Goal: Task Accomplishment & Management: Manage account settings

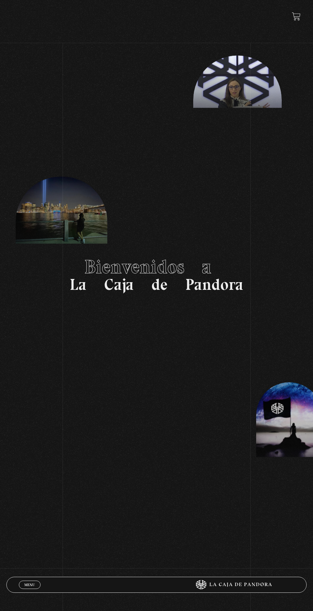
click at [22, 584] on link "Menu Cerrar" at bounding box center [30, 585] width 22 height 8
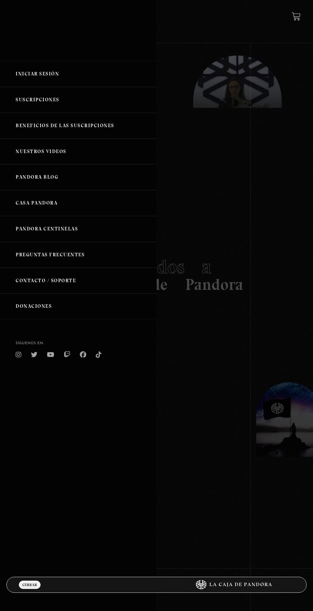
click at [35, 108] on link "Suscripciones" at bounding box center [78, 100] width 157 height 26
click at [35, 77] on link "Iniciar Sesión" at bounding box center [78, 74] width 157 height 26
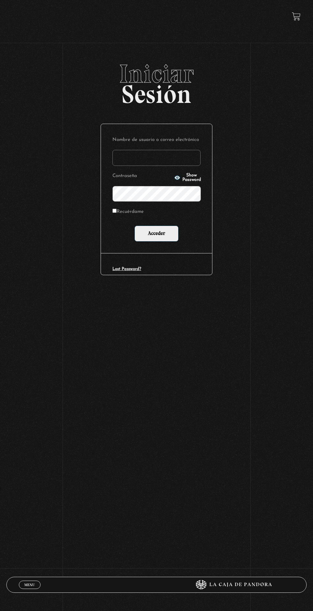
click at [167, 165] on input "Nombre de usuario o correo electrónico" at bounding box center [157, 158] width 88 height 16
type input "Katherinemonest"
click at [135, 226] on input "Acceder" at bounding box center [157, 234] width 44 height 16
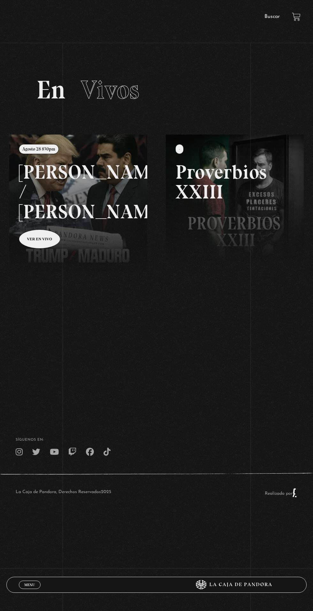
click at [27, 584] on span "Menu" at bounding box center [29, 585] width 11 height 4
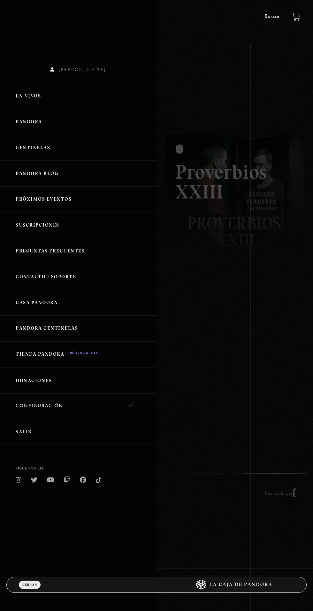
click at [51, 236] on link "Suscripciones" at bounding box center [78, 225] width 157 height 26
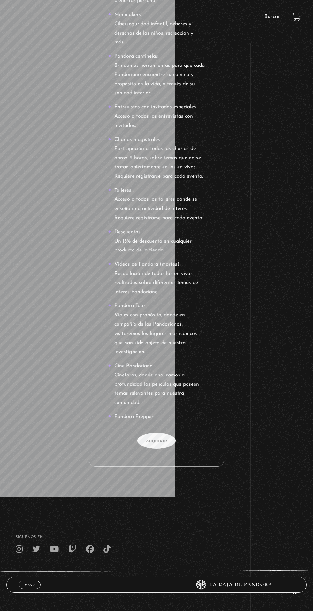
scroll to position [993, 0]
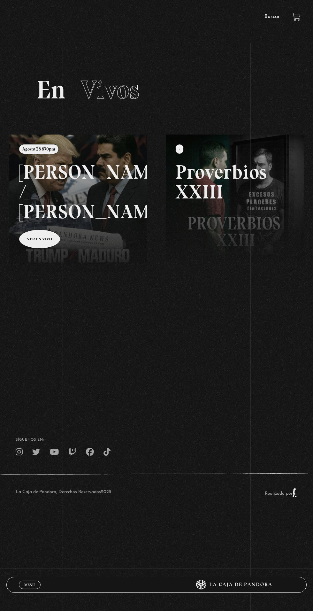
click at [35, 590] on div "Menu Cerrar" at bounding box center [94, 584] width 150 height 15
click at [23, 589] on div "Menu Cerrar" at bounding box center [94, 584] width 150 height 15
click at [37, 584] on link "Menu Cerrar" at bounding box center [30, 585] width 22 height 8
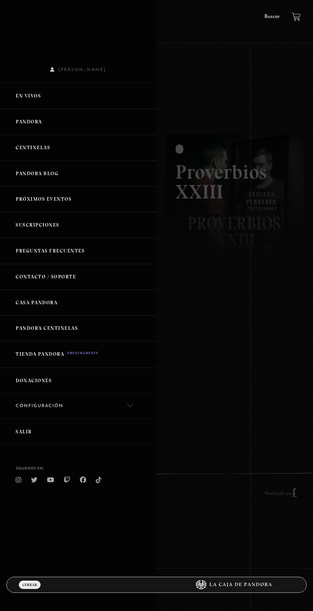
click at [26, 581] on link "Menu Cerrar" at bounding box center [30, 585] width 22 height 8
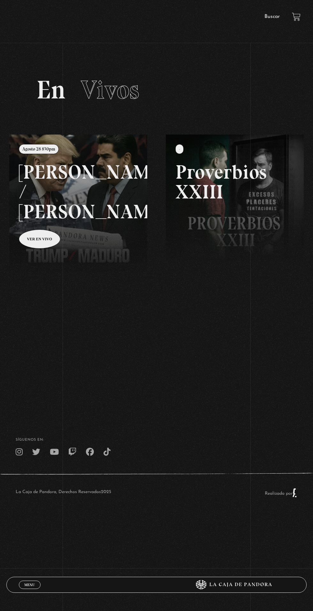
click at [28, 583] on span "Menu" at bounding box center [29, 585] width 11 height 4
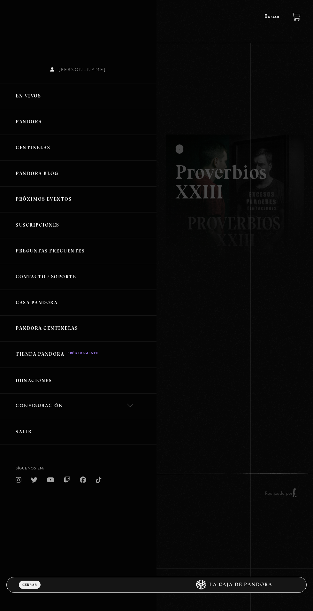
click at [40, 407] on link "Configuración" at bounding box center [78, 406] width 157 height 25
click at [49, 443] on link "Cancelación de suscripción" at bounding box center [78, 447] width 157 height 19
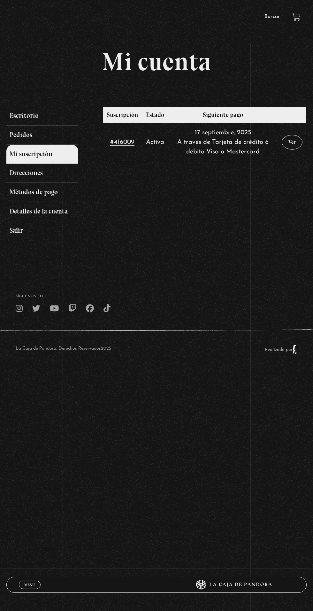
click at [283, 145] on link "Ver" at bounding box center [292, 142] width 21 height 15
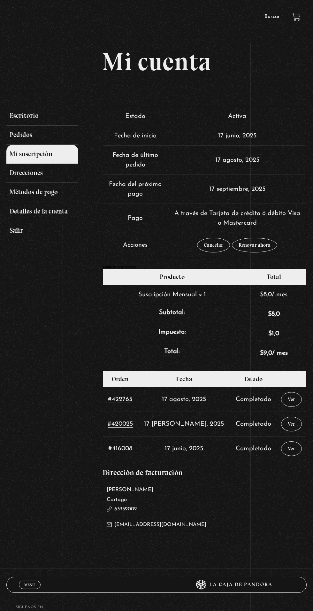
click at [210, 246] on link "Cancelar" at bounding box center [213, 245] width 33 height 15
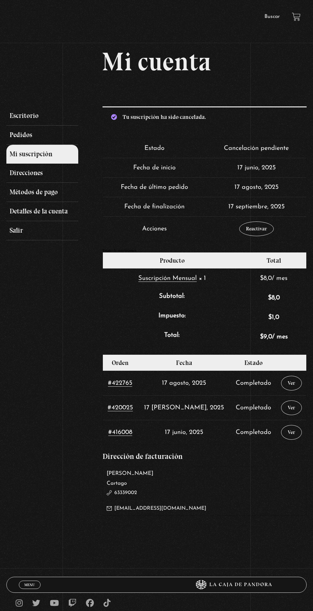
click at [23, 119] on link "Escritorio" at bounding box center [42, 115] width 72 height 19
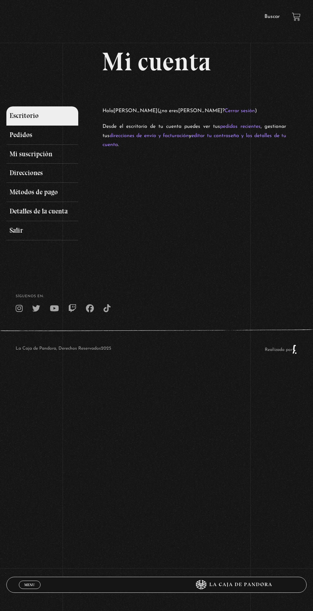
click at [19, 233] on link "Salir" at bounding box center [42, 230] width 72 height 19
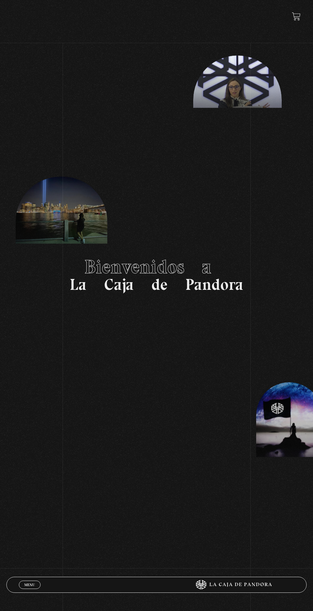
click at [28, 586] on span "Menu" at bounding box center [29, 585] width 11 height 4
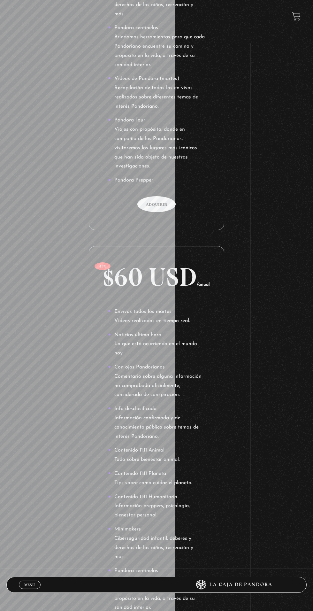
scroll to position [462, 0]
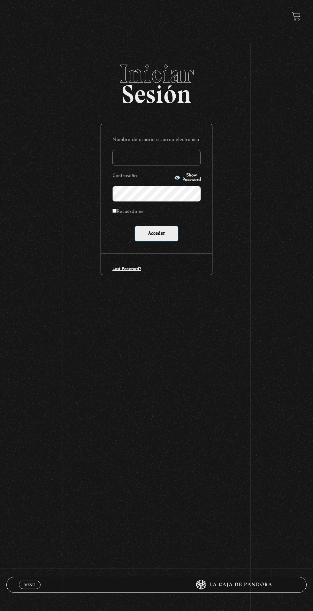
click at [160, 161] on input "Nombre de usuario o correo electrónico" at bounding box center [157, 158] width 88 height 16
type input "Katherinemonest"
click at [135, 226] on input "Acceder" at bounding box center [157, 234] width 44 height 16
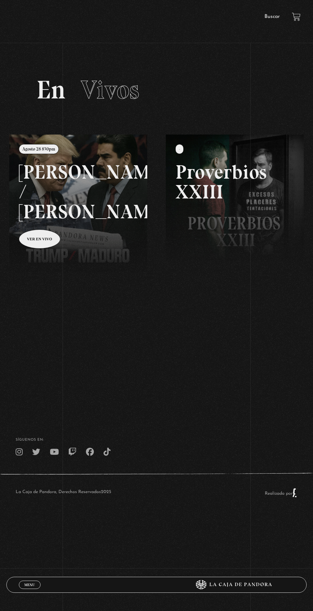
click at [28, 591] on div "Menu Cerrar" at bounding box center [94, 584] width 150 height 15
click at [30, 586] on span "Menu" at bounding box center [29, 585] width 11 height 4
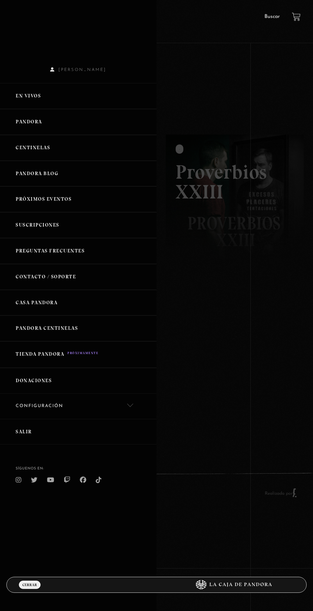
click at [28, 404] on link "Configuración" at bounding box center [78, 406] width 157 height 25
click at [41, 447] on link "Cancelación de suscripción" at bounding box center [78, 447] width 157 height 19
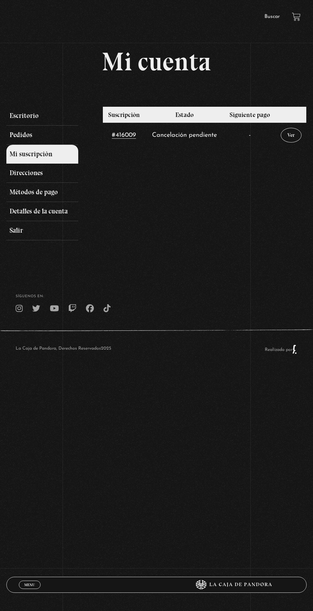
click at [31, 202] on link "Métodos de pago" at bounding box center [42, 192] width 72 height 19
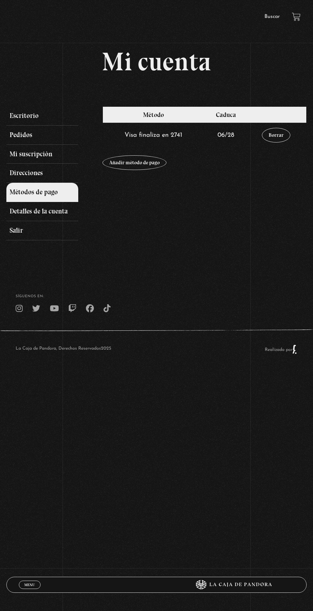
click at [276, 138] on link "Borrar" at bounding box center [276, 135] width 28 height 15
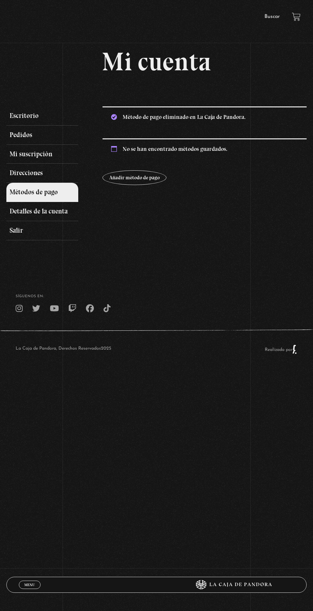
click at [23, 239] on link "Salir" at bounding box center [42, 230] width 72 height 19
